Goal: Information Seeking & Learning: Find specific fact

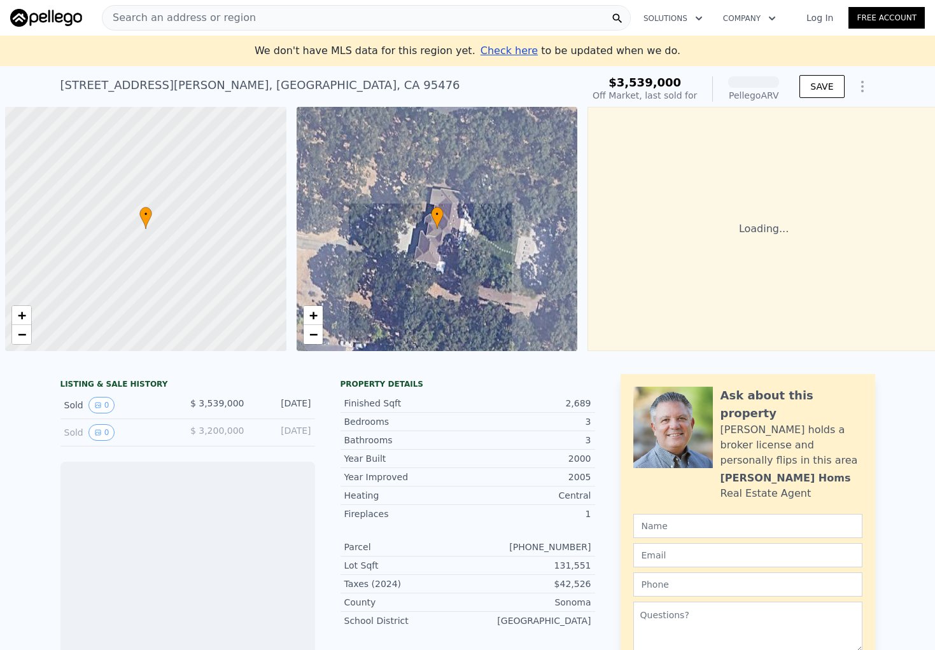
scroll to position [0, 5]
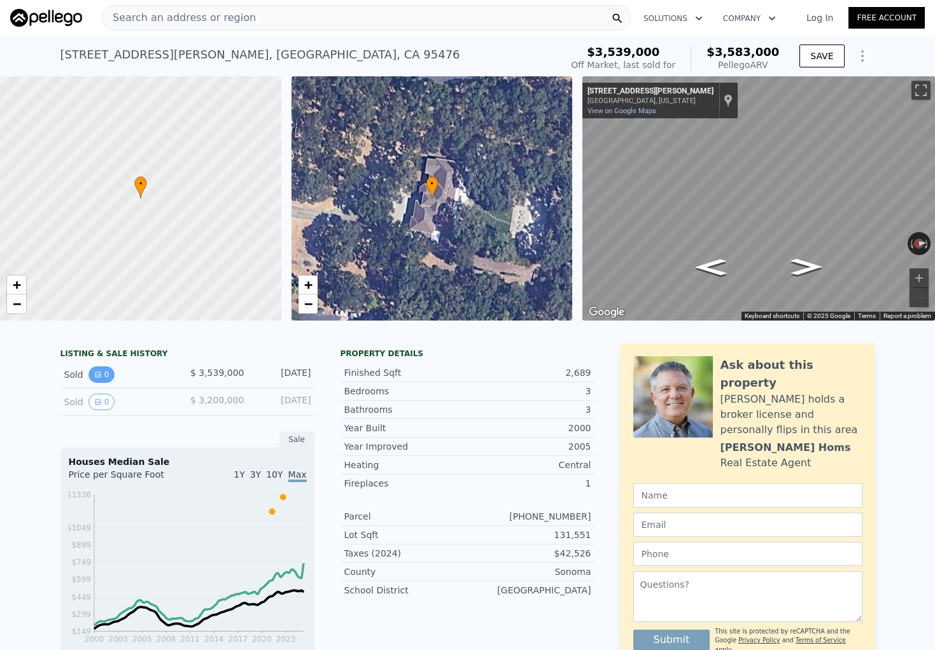
click at [101, 374] on icon "View historical data" at bounding box center [98, 375] width 8 height 8
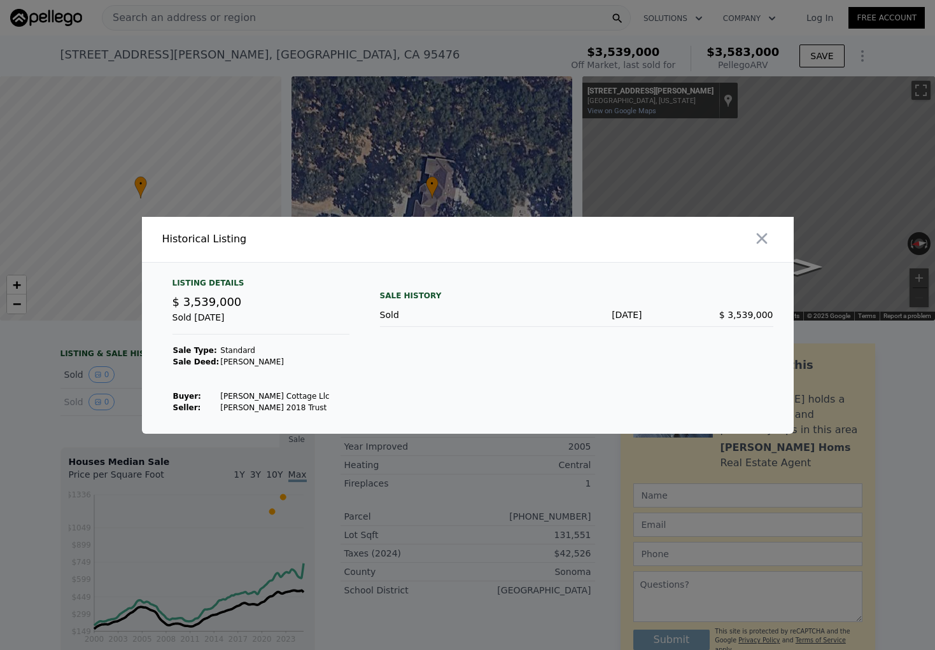
click at [134, 415] on div at bounding box center [467, 325] width 935 height 650
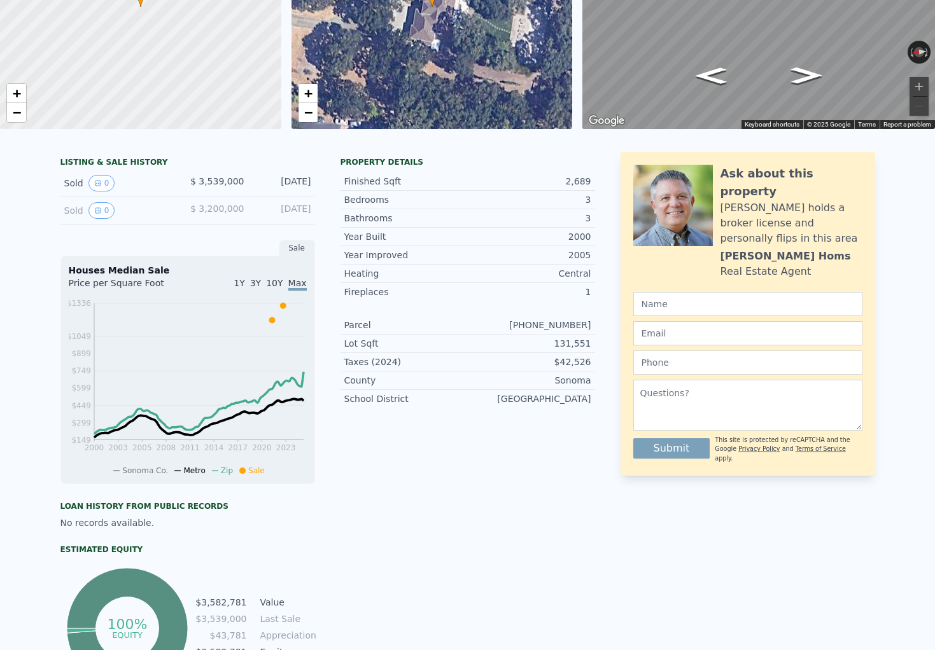
scroll to position [0, 0]
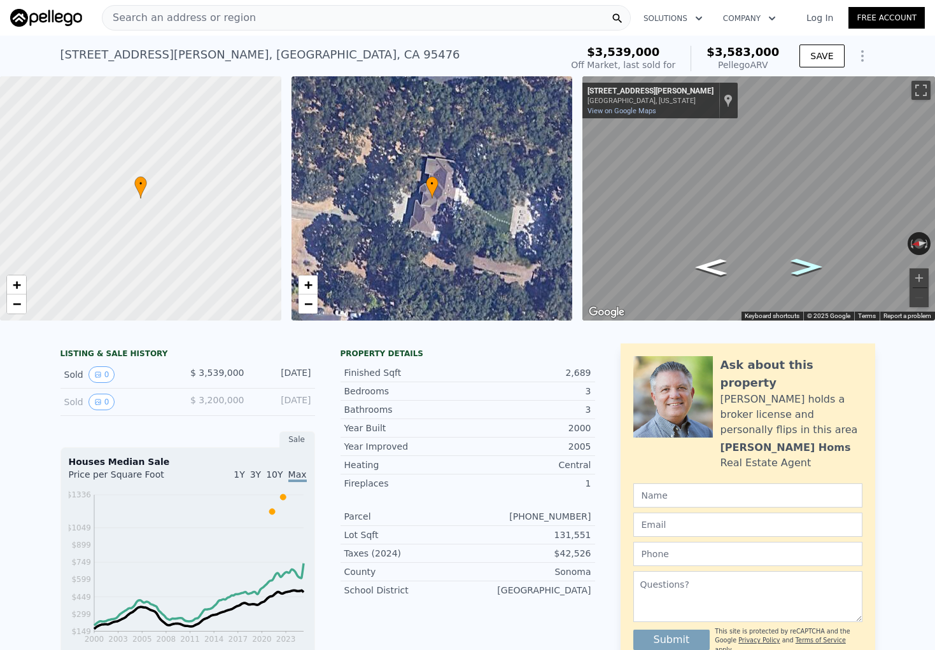
drag, startPoint x: 809, startPoint y: 264, endPoint x: 797, endPoint y: 263, distance: 12.1
click at [797, 263] on icon "Go South, Palmer Ave" at bounding box center [806, 267] width 58 height 24
click at [309, 13] on div "Search an address or region" at bounding box center [366, 17] width 529 height 25
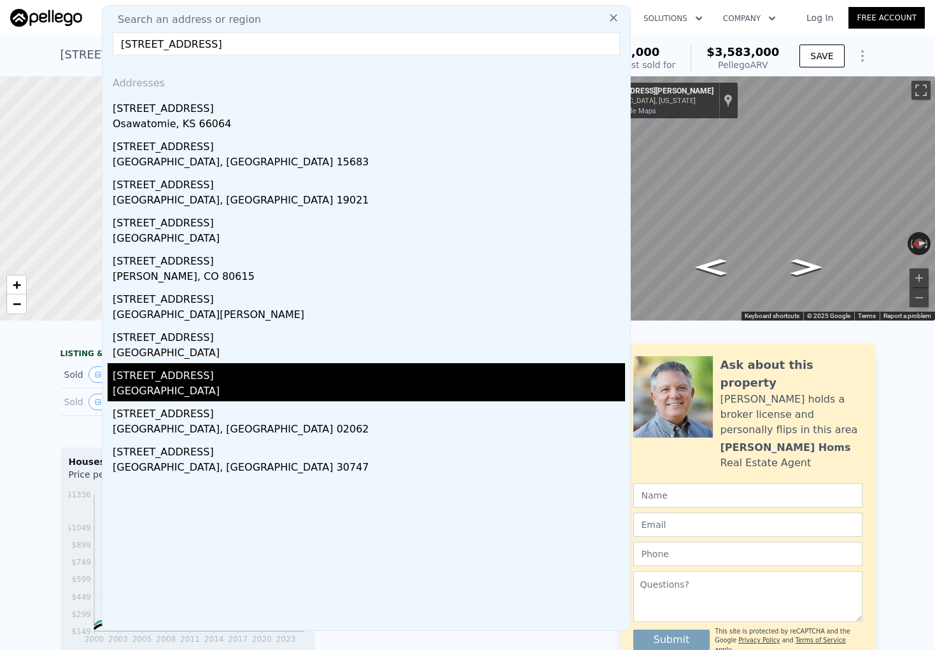
type input "[STREET_ADDRESS]"
click at [204, 376] on div "[STREET_ADDRESS]" at bounding box center [369, 373] width 512 height 20
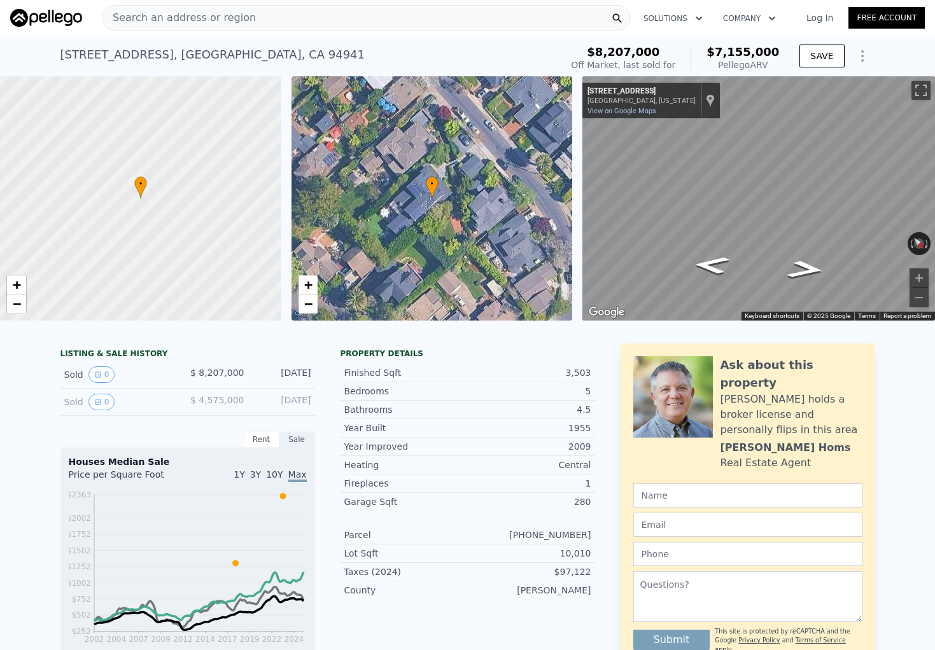
click at [198, 14] on span "Search an address or region" at bounding box center [178, 17] width 153 height 15
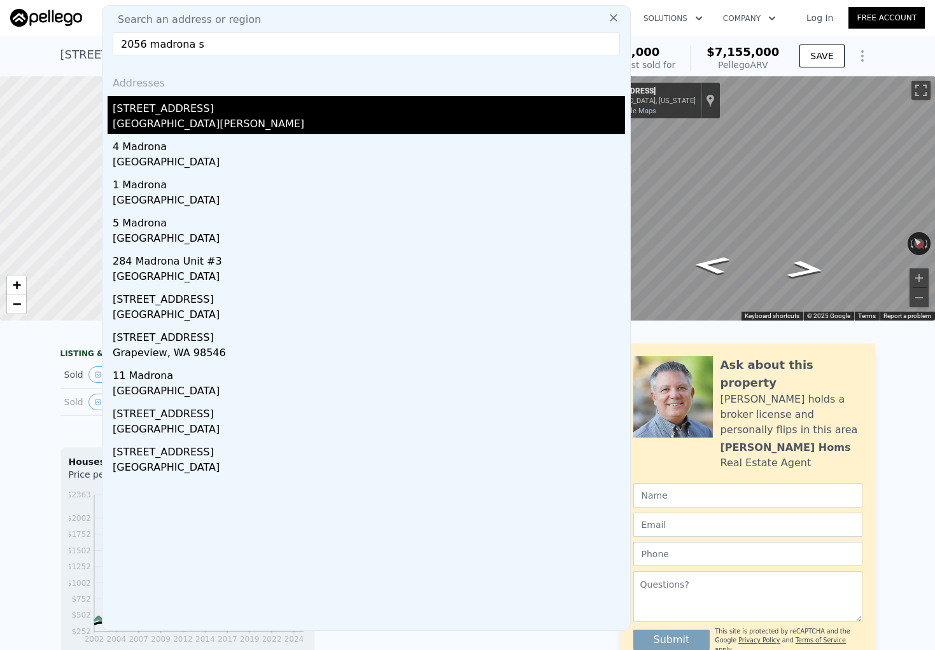
type input "2056 madrona s"
click at [163, 116] on div "[GEOGRAPHIC_DATA][PERSON_NAME]" at bounding box center [369, 125] width 512 height 18
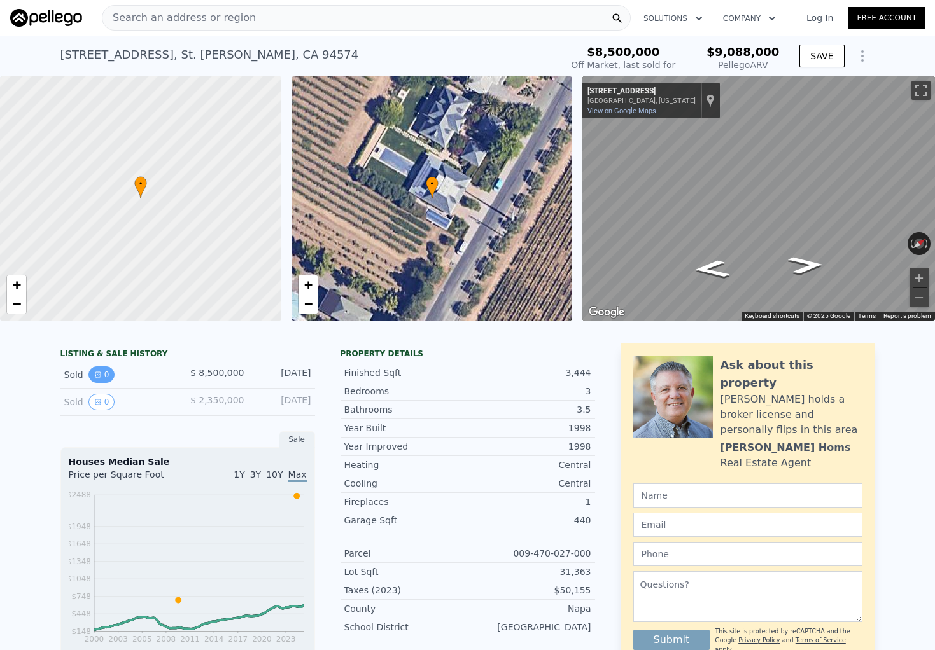
click at [101, 377] on button "0" at bounding box center [101, 375] width 27 height 17
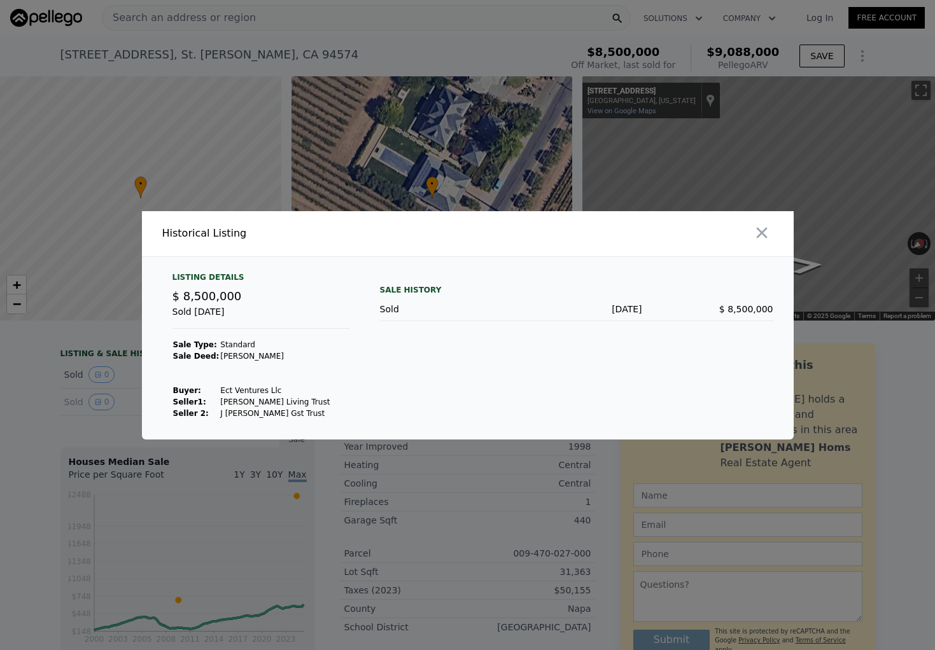
click at [40, 400] on div at bounding box center [467, 325] width 935 height 650
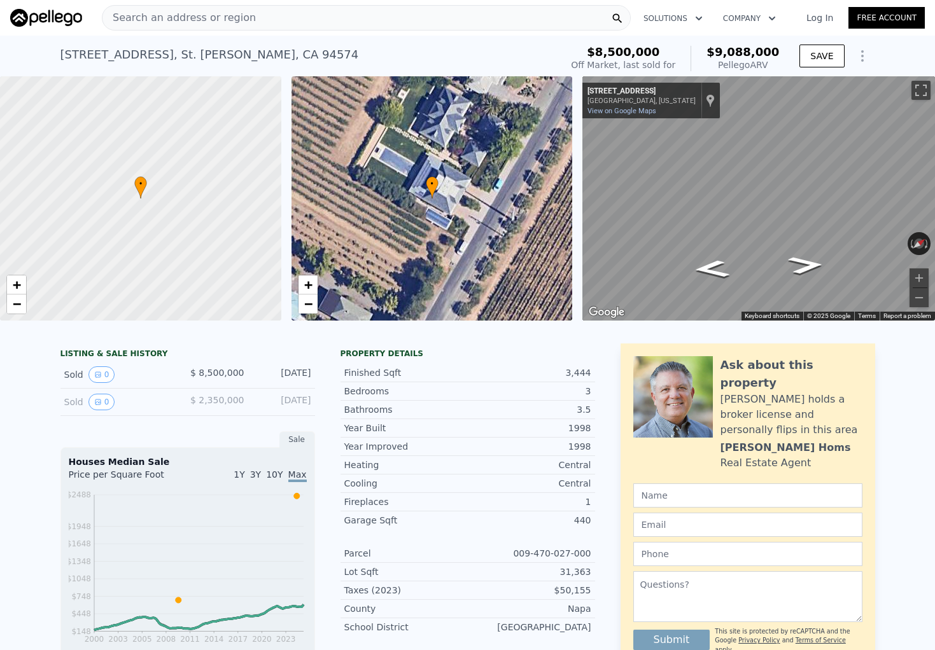
click at [276, 15] on div "Search an address or region" at bounding box center [366, 17] width 529 height 25
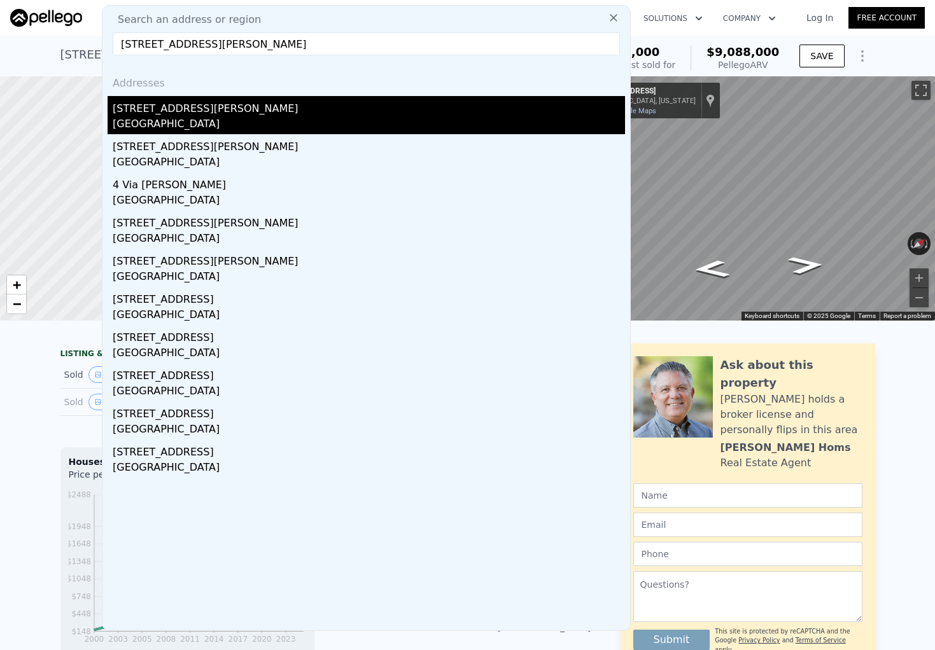
type input "[STREET_ADDRESS][PERSON_NAME]"
click at [176, 115] on div "[STREET_ADDRESS][PERSON_NAME]" at bounding box center [369, 106] width 512 height 20
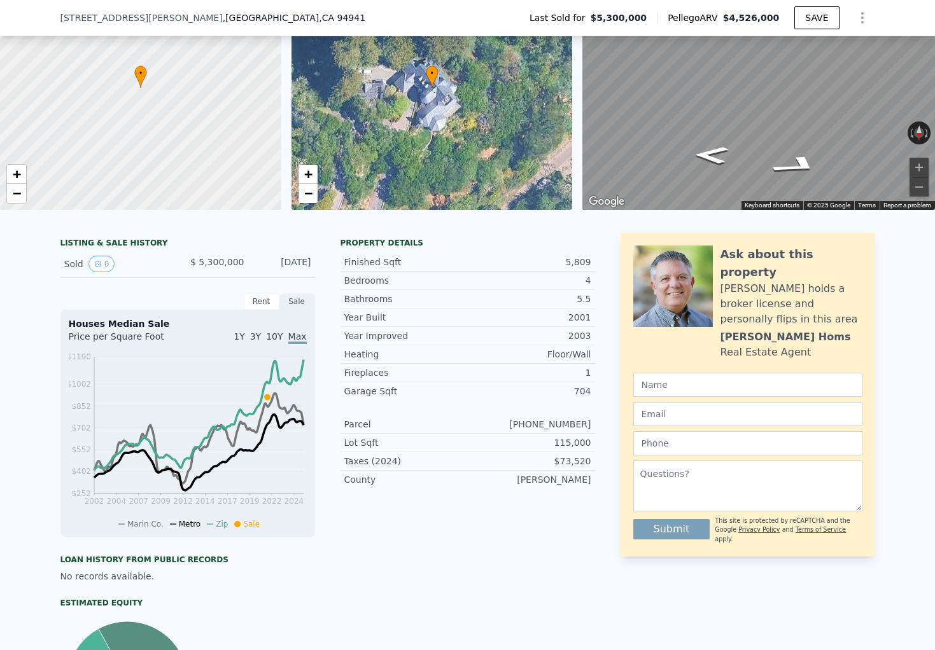
scroll to position [107, 0]
click at [99, 263] on icon "View historical data" at bounding box center [97, 263] width 5 height 5
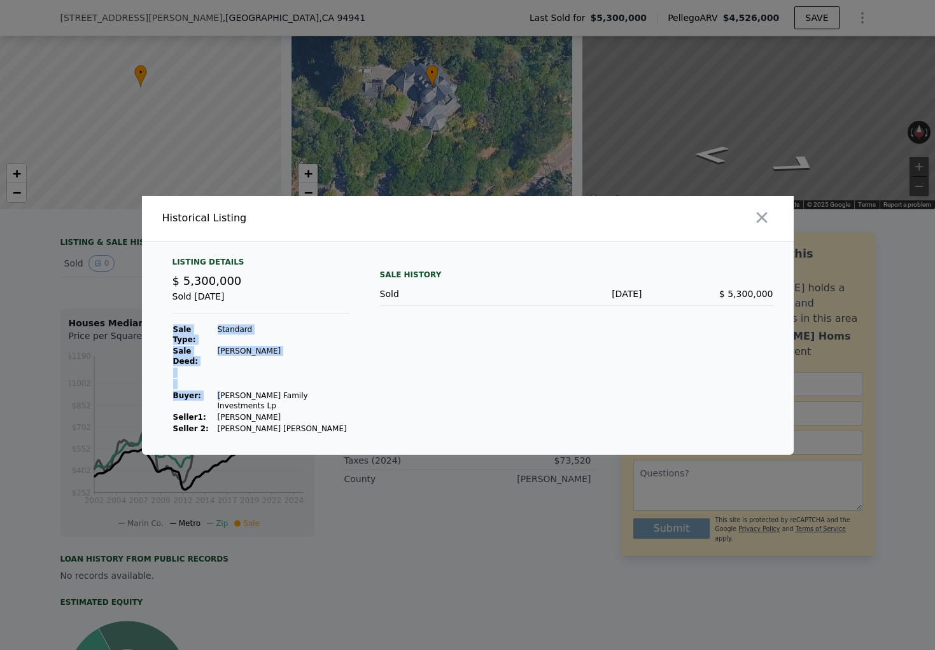
drag, startPoint x: 217, startPoint y: 391, endPoint x: 332, endPoint y: 388, distance: 115.2
click at [332, 388] on div "Listing Details $ 5,300,000 Sold [DATE] Sale Type: Standard Sale Deed: [PERSON_…" at bounding box center [260, 346] width 197 height 178
drag, startPoint x: 332, startPoint y: 390, endPoint x: 218, endPoint y: 385, distance: 114.0
click at [218, 385] on div "Listing Details $ 5,300,000 Sold [DATE] Sale Type: Standard Sale Deed: [PERSON_…" at bounding box center [260, 346] width 197 height 178
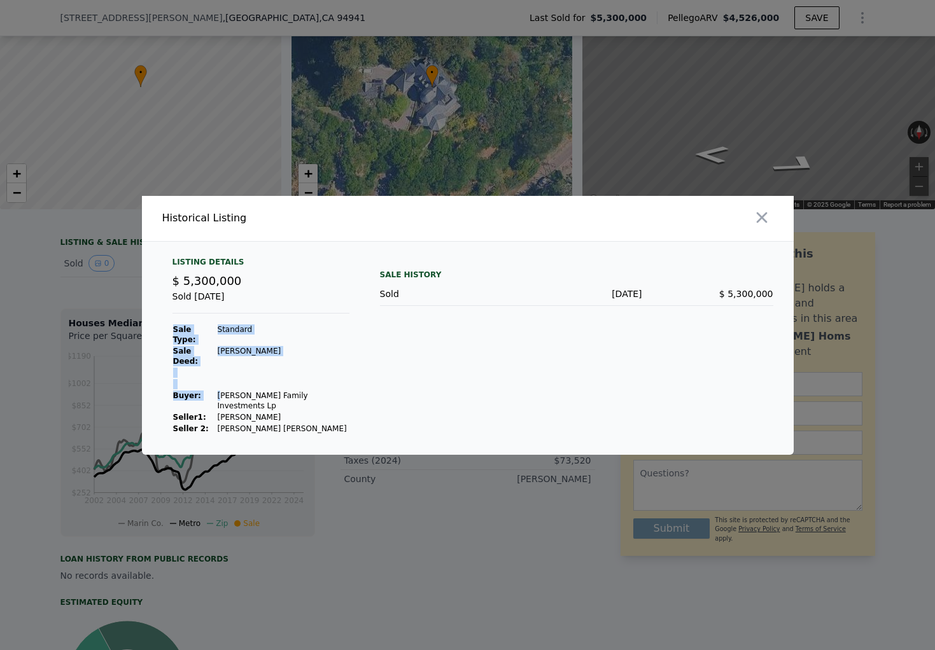
click at [218, 390] on td "[PERSON_NAME] Family Investments Lp" at bounding box center [283, 401] width 132 height 22
drag, startPoint x: 214, startPoint y: 388, endPoint x: 331, endPoint y: 396, distance: 116.7
click at [331, 396] on div "Listing Details $ 5,300,000 Sold [DATE] Sale Type: Standard Sale Deed: [PERSON_…" at bounding box center [260, 346] width 197 height 178
